Goal: Obtain resource: Obtain resource

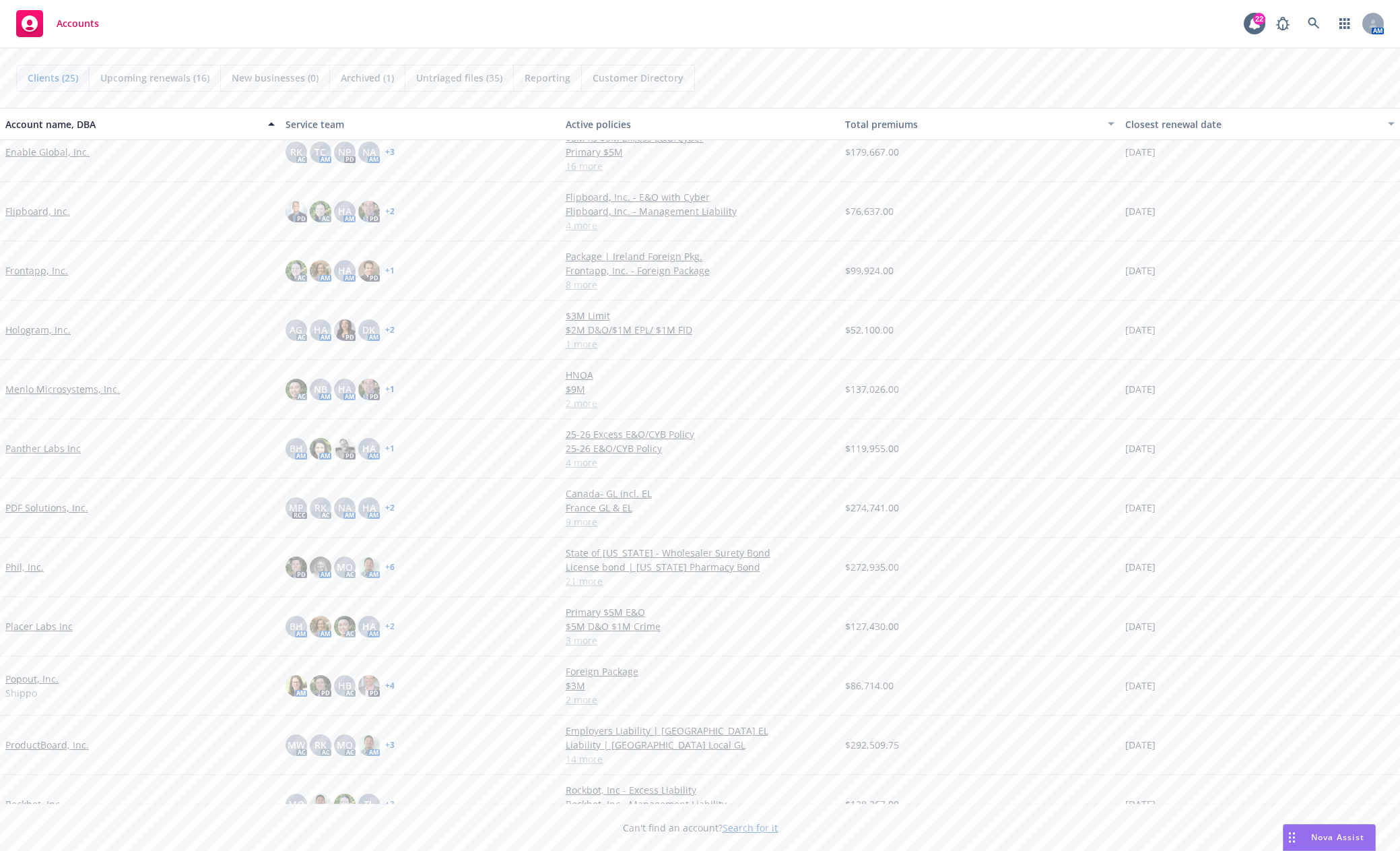
scroll to position [404, 0]
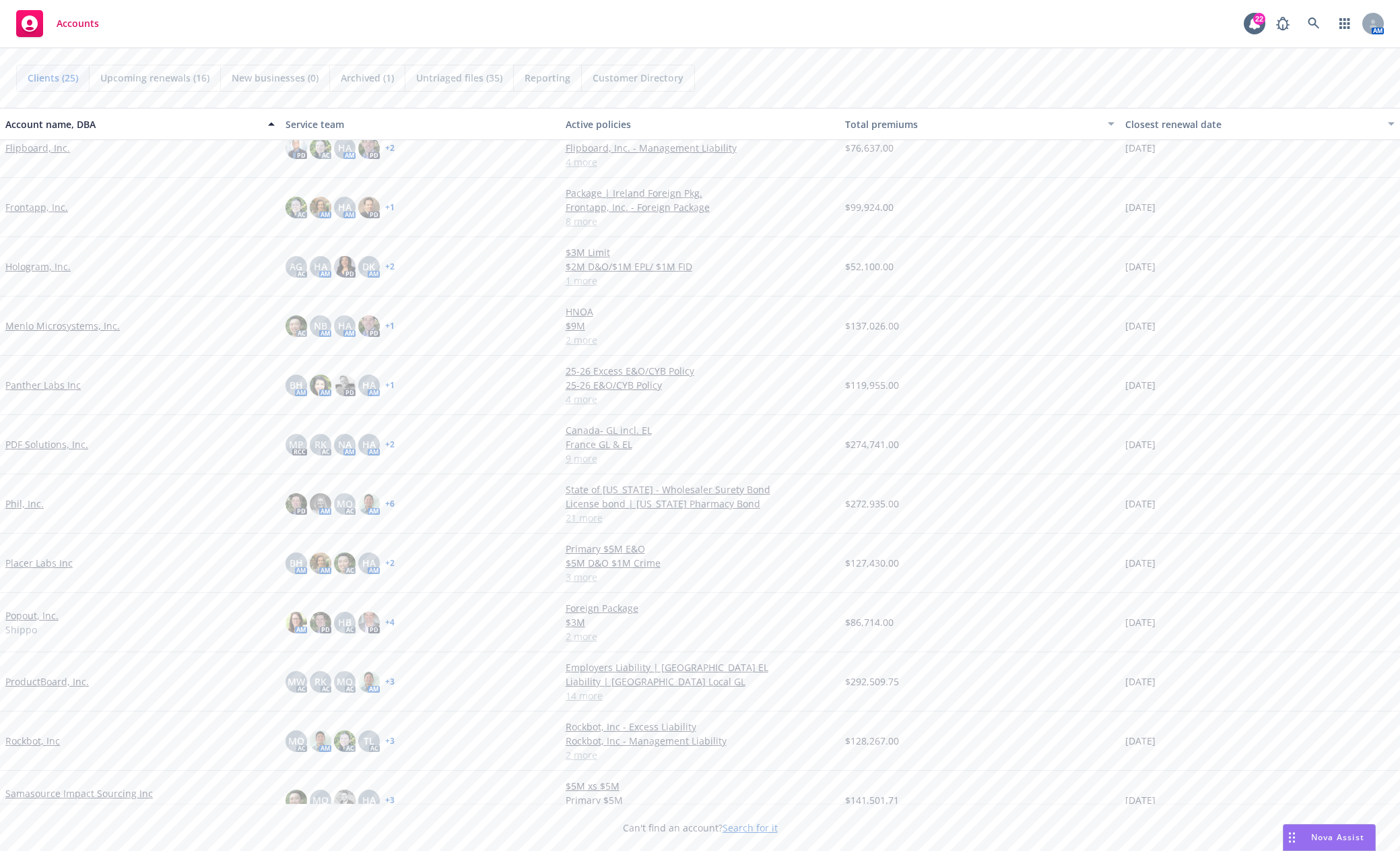
click at [31, 449] on link "PDF Solutions, Inc." at bounding box center [47, 444] width 83 height 14
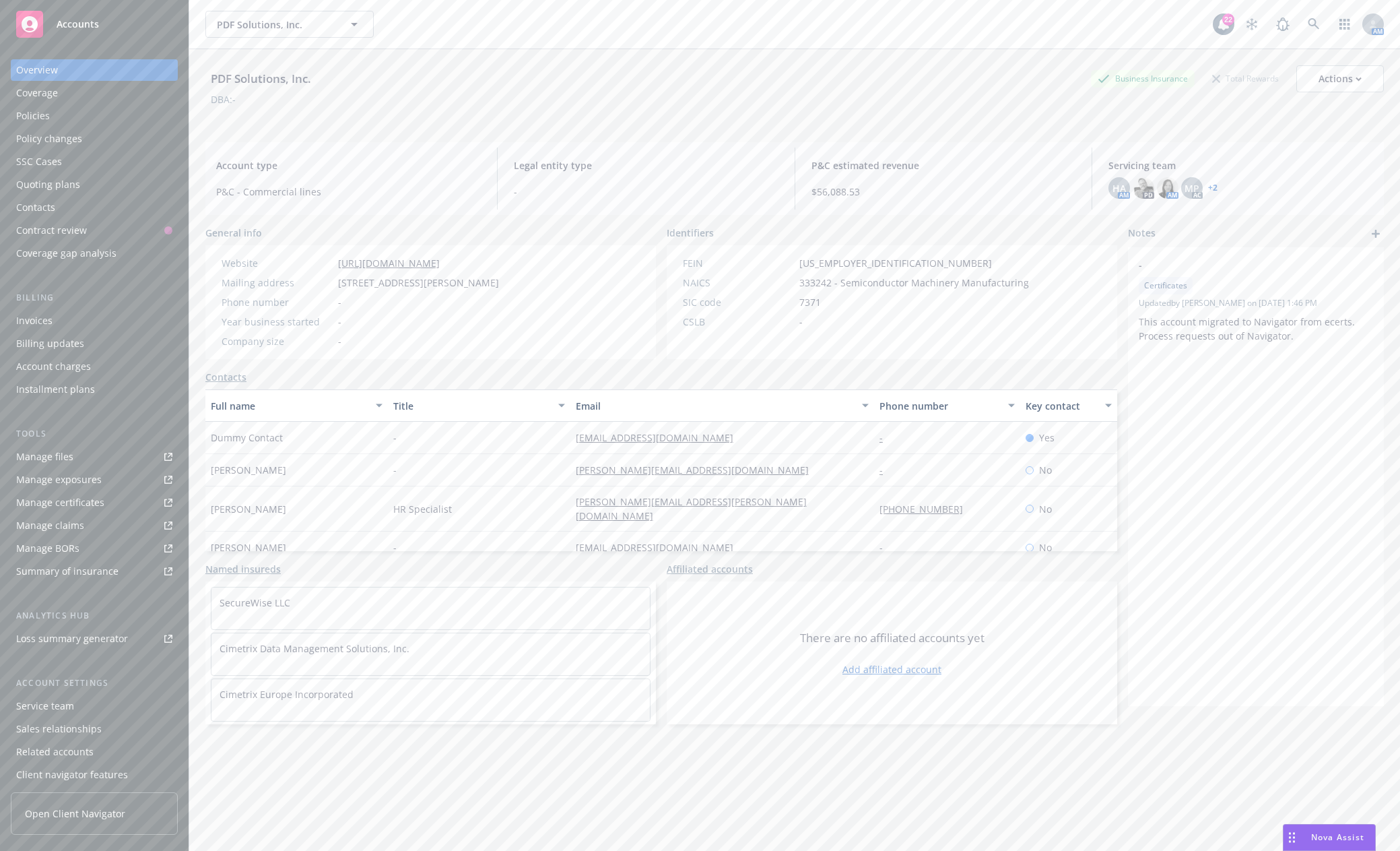
click at [709, 87] on div "PDF Solutions, Inc. Business Insurance Total Rewards Actions" at bounding box center [795, 79] width 1179 height 27
click at [80, 458] on link "Manage files" at bounding box center [94, 456] width 167 height 21
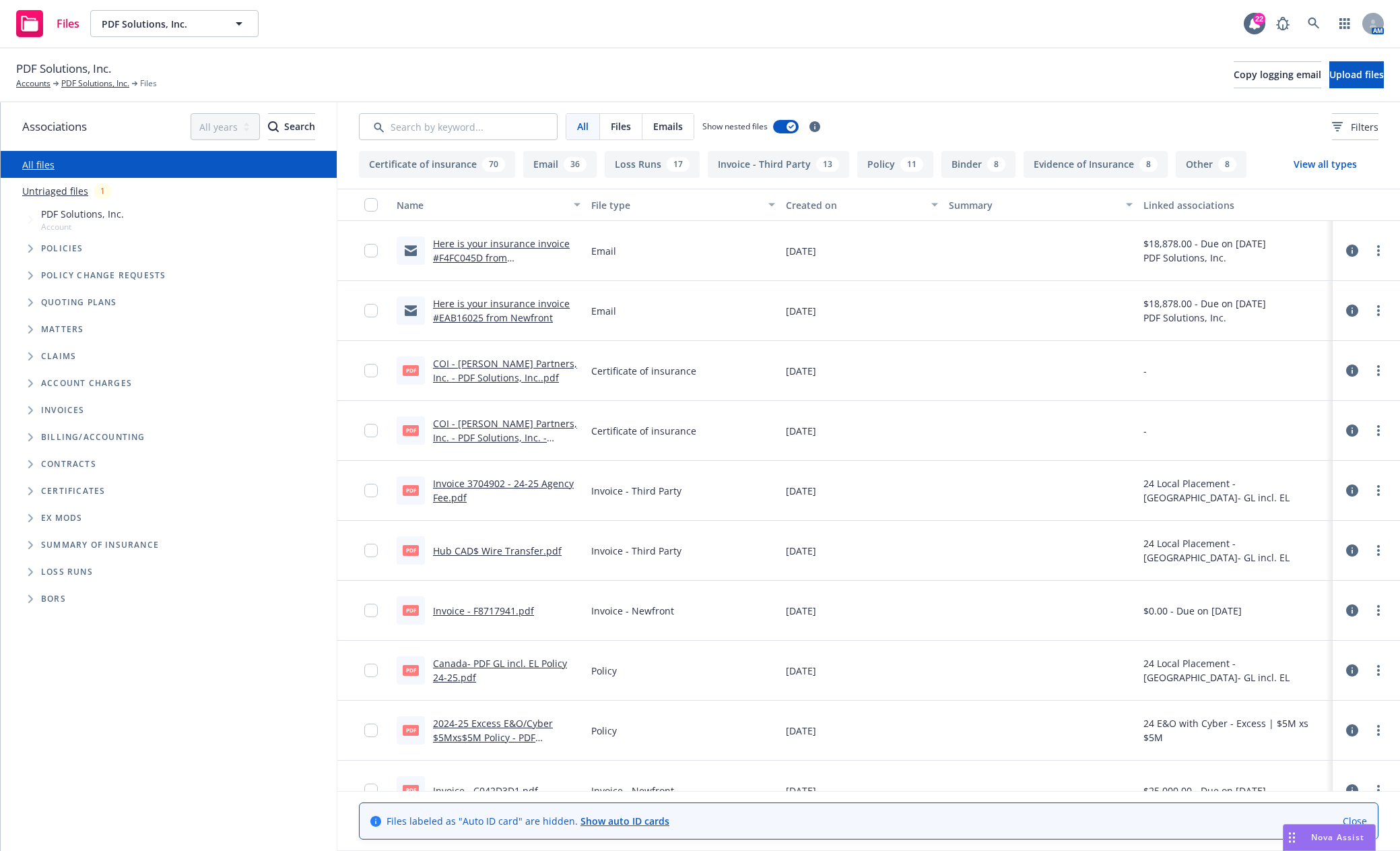
click at [24, 245] on span "Tree Example" at bounding box center [30, 248] width 21 height 21
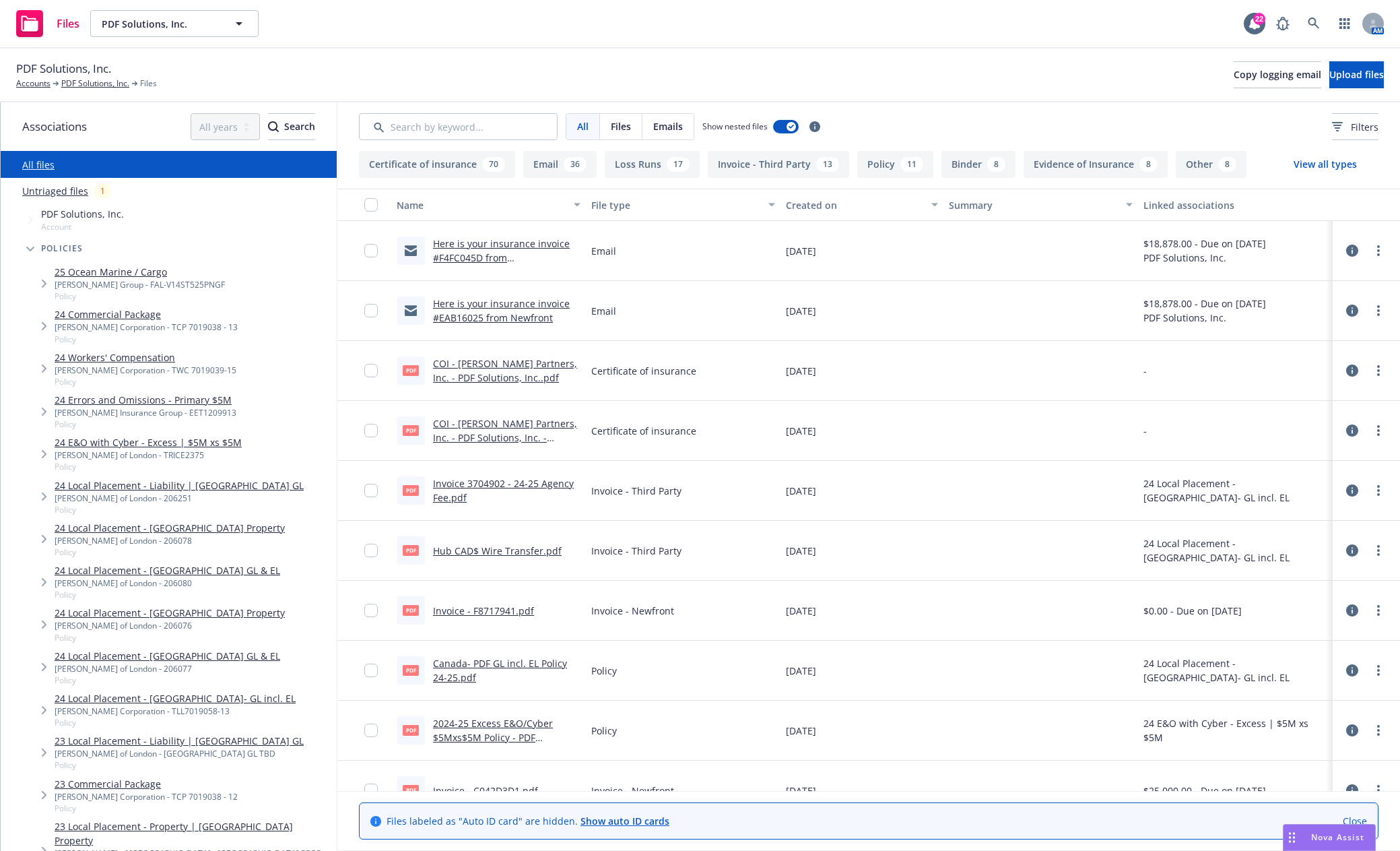
click at [130, 268] on link "25 Ocean Marine / Cargo" at bounding box center [140, 272] width 171 height 14
